Goal: Task Accomplishment & Management: Manage account settings

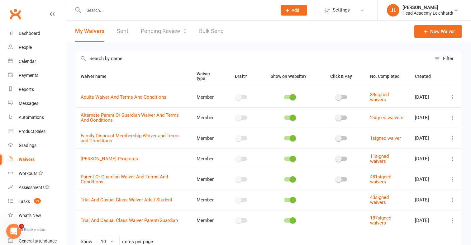
click at [209, 18] on div at bounding box center [174, 10] width 198 height 20
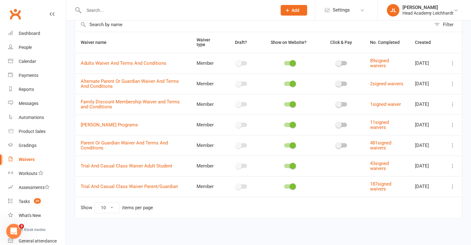
click at [210, 14] on input "text" at bounding box center [177, 10] width 191 height 9
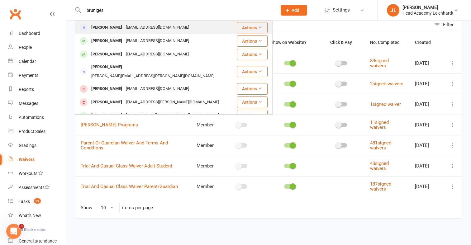
type input "bruniges"
click at [199, 24] on div "[PERSON_NAME] [EMAIL_ADDRESS][DOMAIN_NAME]" at bounding box center [155, 27] width 161 height 13
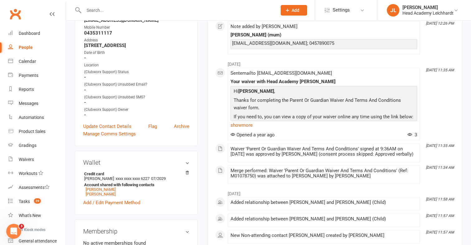
scroll to position [110, 0]
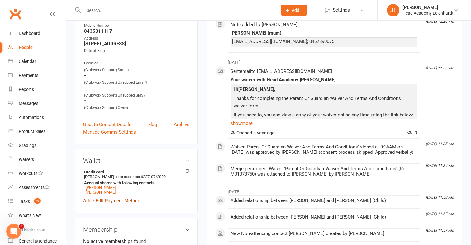
click at [128, 199] on link "Add / Edit Payment Method" at bounding box center [111, 200] width 57 height 7
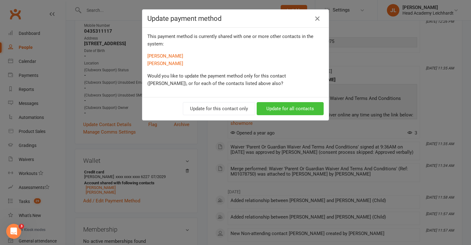
click at [276, 104] on button "Update for all contacts" at bounding box center [290, 108] width 67 height 13
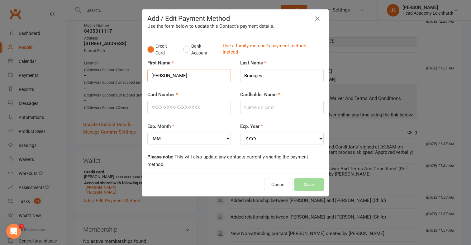
click at [222, 79] on input "[PERSON_NAME]" at bounding box center [188, 75] width 83 height 13
click at [187, 107] on input "Card Number" at bounding box center [188, 107] width 83 height 13
type input "[CREDIT_CARD_NUMBER]"
click at [194, 136] on select "MM 01 02 03 04 05 06 07 08 09 10 11 12" at bounding box center [188, 139] width 83 height 12
select select "06"
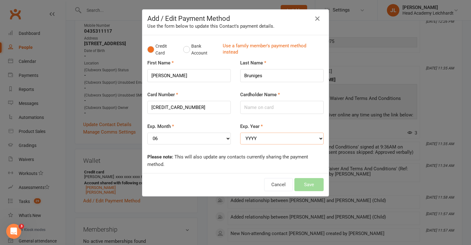
click at [281, 138] on select "YYYY 2025 2026 2027 2028 2029 2030 2031 2032 2033 2034" at bounding box center [281, 139] width 83 height 12
select select "2029"
click at [275, 109] on input "Cardholder Name" at bounding box center [281, 107] width 83 height 13
type input "[PERSON_NAME]"
click at [311, 175] on div "Cancel Save" at bounding box center [235, 184] width 186 height 23
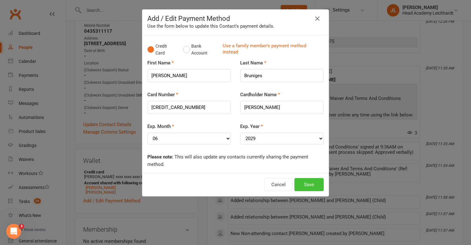
click at [311, 178] on button "Save" at bounding box center [308, 184] width 29 height 13
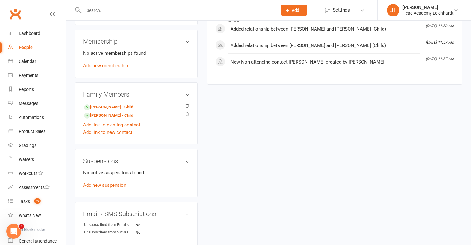
scroll to position [300, 0]
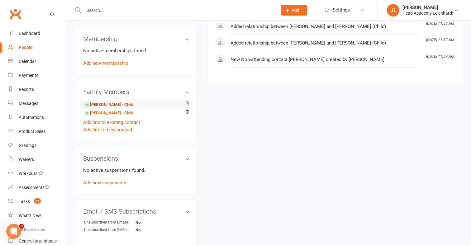
click at [111, 105] on link "[PERSON_NAME] - Child" at bounding box center [108, 104] width 49 height 7
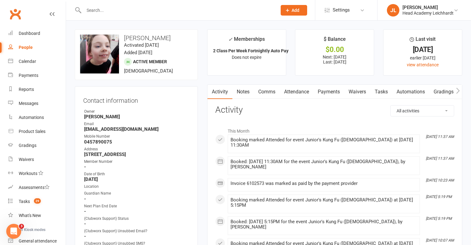
click at [321, 93] on link "Payments" at bounding box center [328, 92] width 31 height 14
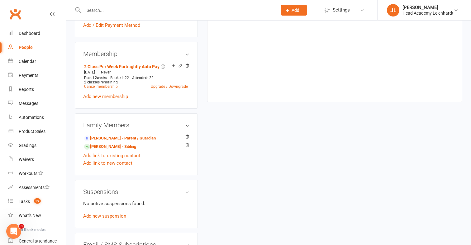
scroll to position [323, 0]
click at [130, 144] on link "[PERSON_NAME] - Sibling" at bounding box center [110, 147] width 52 height 7
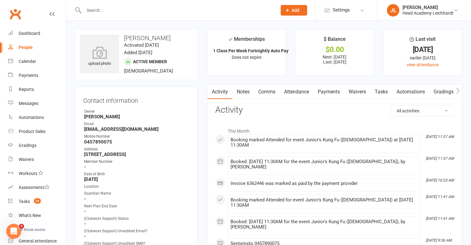
click at [327, 88] on link "Payments" at bounding box center [328, 92] width 31 height 14
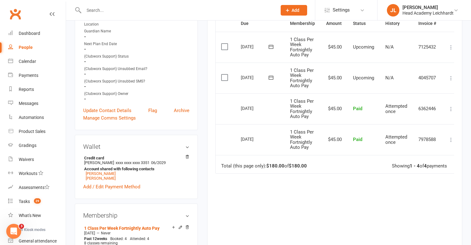
scroll to position [163, 0]
